Goal: Transaction & Acquisition: Purchase product/service

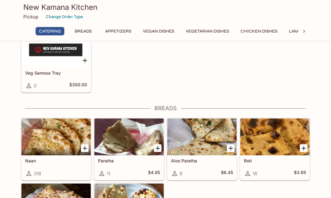
scroll to position [166, 0]
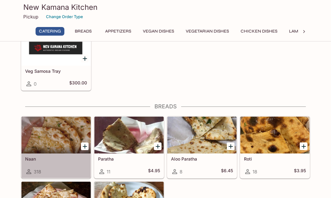
click at [57, 128] on div at bounding box center [55, 134] width 69 height 37
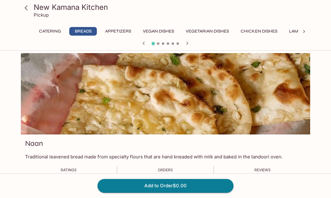
click at [262, 29] on button "Chicken Dishes" at bounding box center [258, 31] width 43 height 9
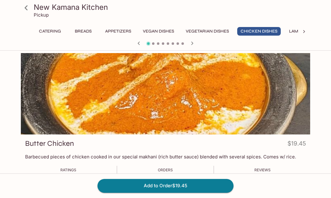
click at [261, 32] on button "Chicken Dishes" at bounding box center [258, 31] width 43 height 9
click at [196, 43] on button "button" at bounding box center [192, 43] width 8 height 8
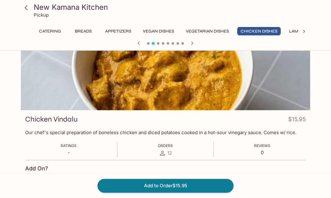
scroll to position [25, 0]
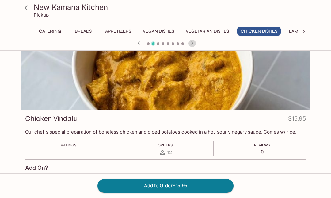
click at [191, 41] on icon "button" at bounding box center [191, 43] width 7 height 7
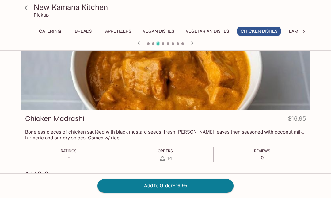
click at [190, 47] on button "button" at bounding box center [192, 43] width 8 height 8
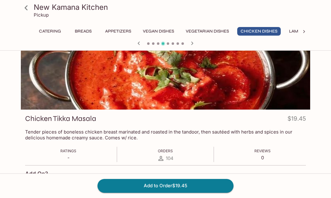
click at [193, 45] on icon "button" at bounding box center [191, 43] width 7 height 7
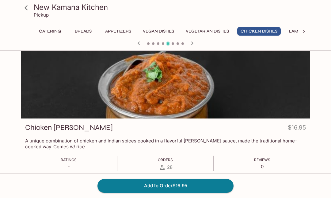
scroll to position [16, 0]
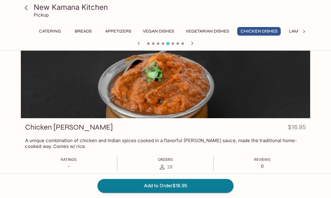
click at [193, 44] on icon "button" at bounding box center [191, 43] width 7 height 7
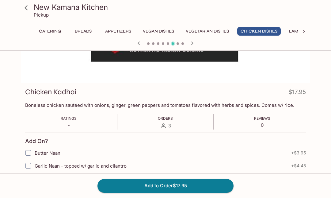
scroll to position [51, 0]
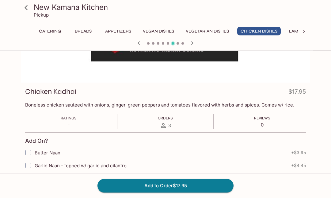
click at [189, 46] on icon "button" at bounding box center [191, 43] width 7 height 7
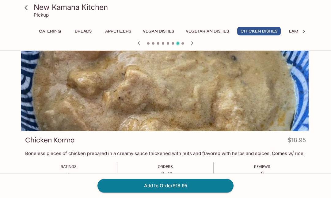
scroll to position [3, 0]
click at [190, 46] on icon "button" at bounding box center [191, 43] width 7 height 7
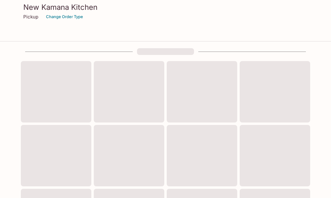
scroll to position [166, 0]
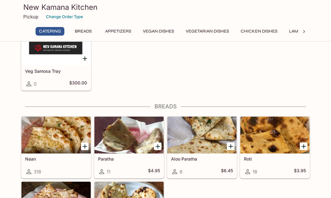
click at [294, 34] on button "Lamb Dishes" at bounding box center [302, 31] width 35 height 9
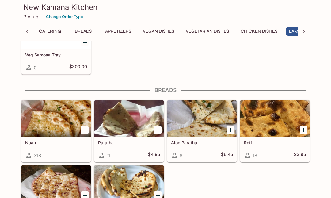
scroll to position [0, 25]
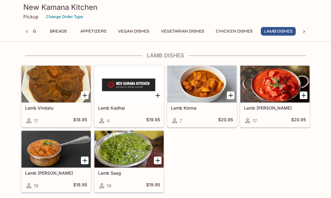
click at [60, 81] on div at bounding box center [55, 84] width 69 height 37
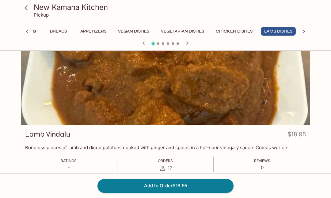
scroll to position [10, 0]
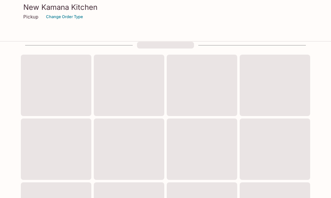
scroll to position [247, 0]
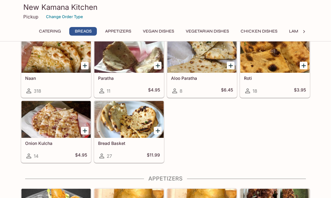
click at [298, 30] on div at bounding box center [304, 31] width 12 height 9
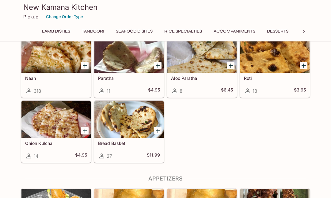
scroll to position [0, 254]
click at [52, 29] on button "Lamb Dishes" at bounding box center [48, 31] width 35 height 9
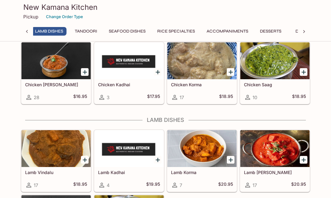
scroll to position [1239, 0]
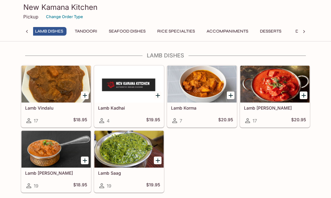
click at [196, 87] on div at bounding box center [201, 84] width 69 height 37
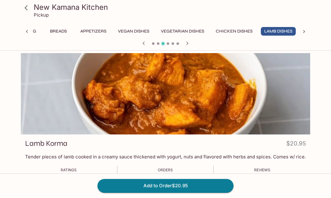
click at [189, 44] on icon "button" at bounding box center [186, 43] width 7 height 7
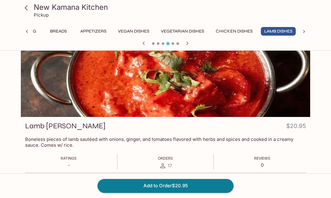
scroll to position [19, 0]
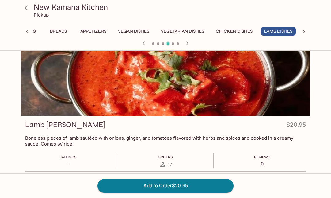
click at [187, 45] on icon "button" at bounding box center [186, 43] width 7 height 7
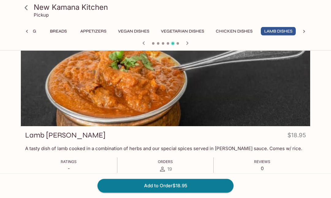
scroll to position [8, 0]
click at [185, 44] on icon "button" at bounding box center [186, 43] width 7 height 7
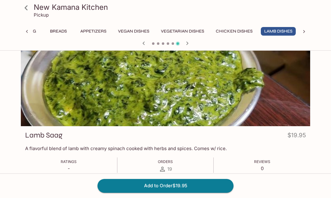
click at [188, 44] on icon "button" at bounding box center [186, 43] width 7 height 7
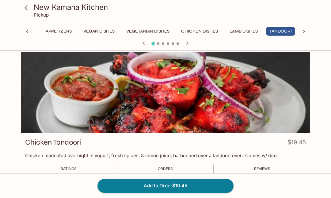
scroll to position [0, 0]
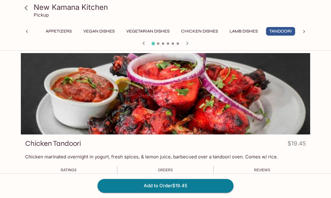
click at [188, 43] on icon "button" at bounding box center [186, 43] width 7 height 7
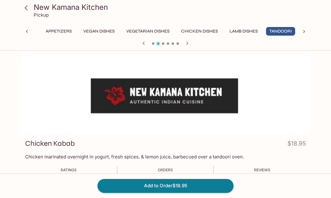
click at [187, 44] on icon "button" at bounding box center [187, 42] width 2 height 3
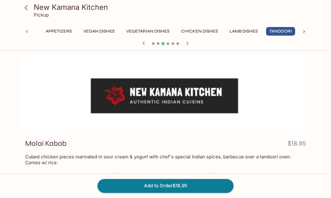
click at [187, 44] on icon "button" at bounding box center [186, 43] width 7 height 7
